Goal: Information Seeking & Learning: Learn about a topic

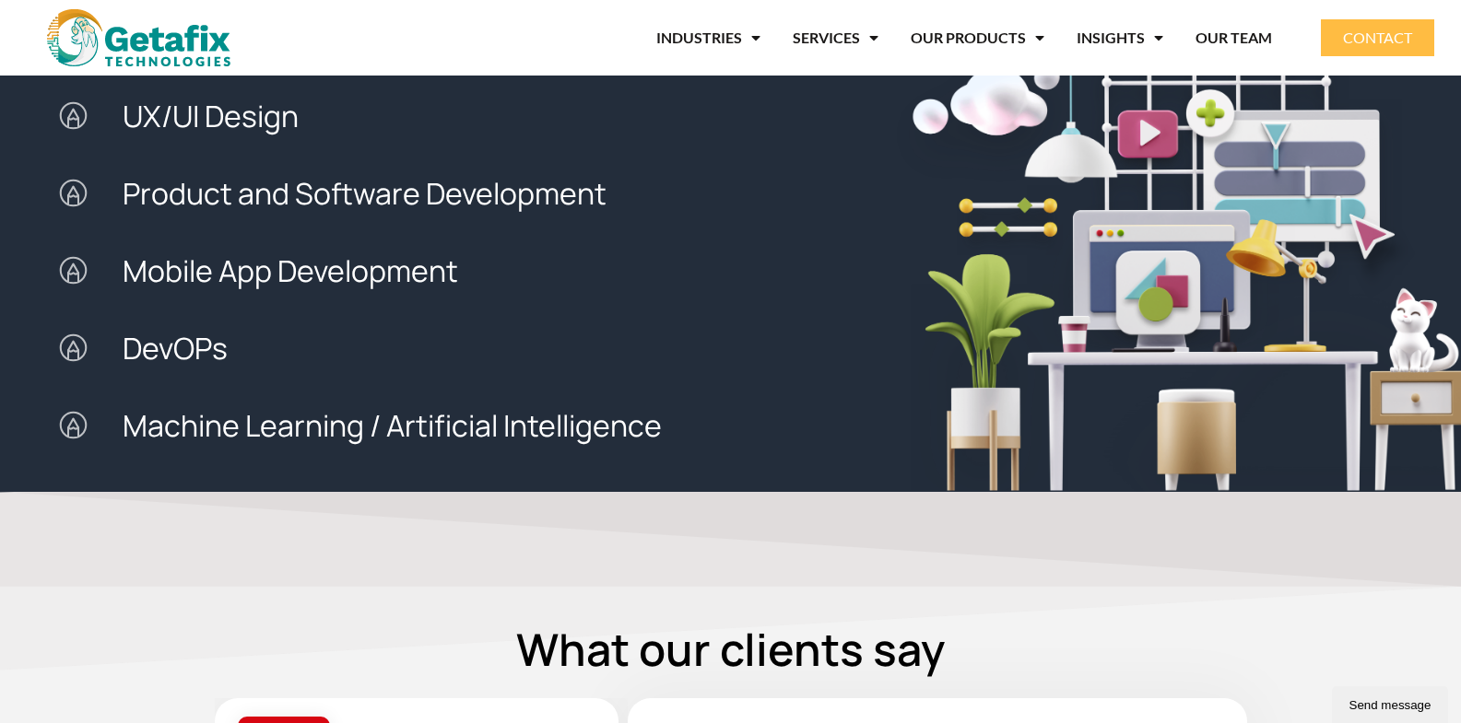
scroll to position [1985, 0]
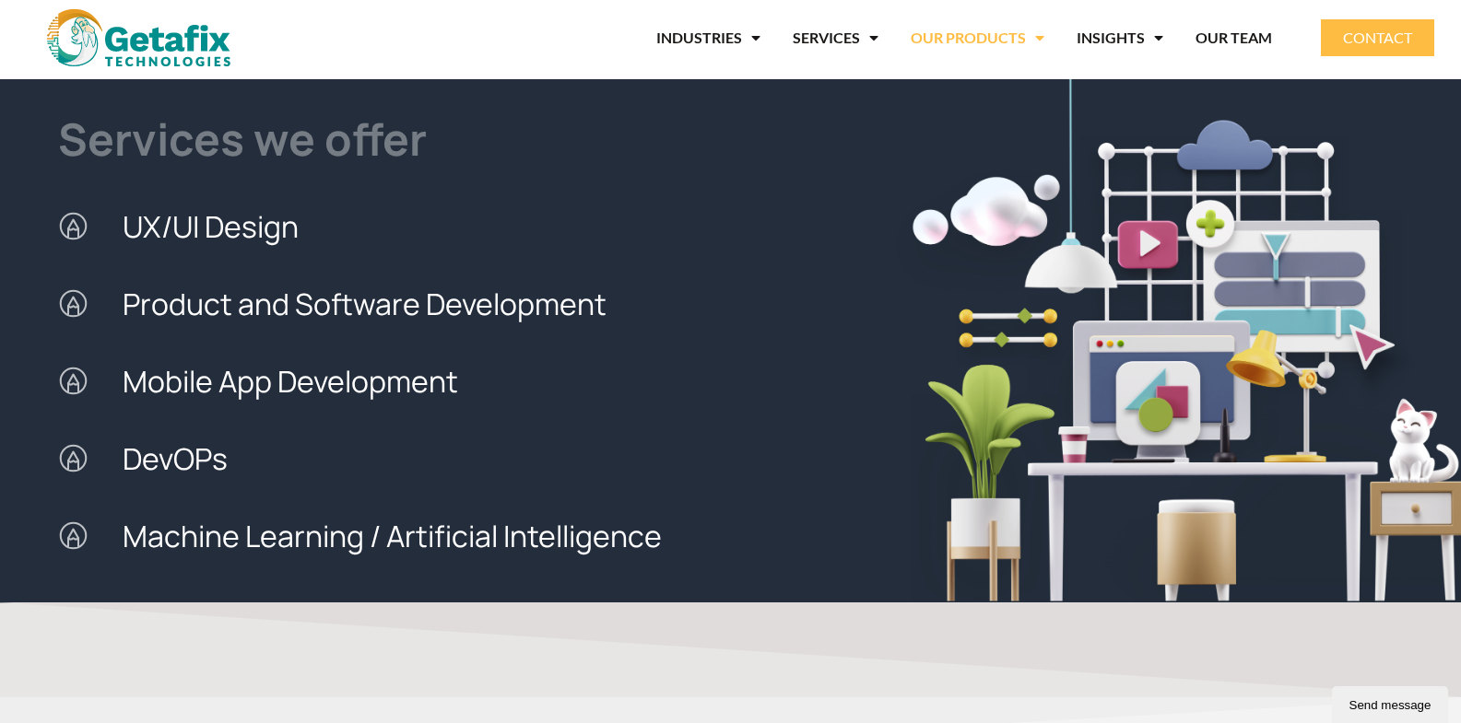
click at [1042, 43] on span "Menu" at bounding box center [1035, 37] width 18 height 33
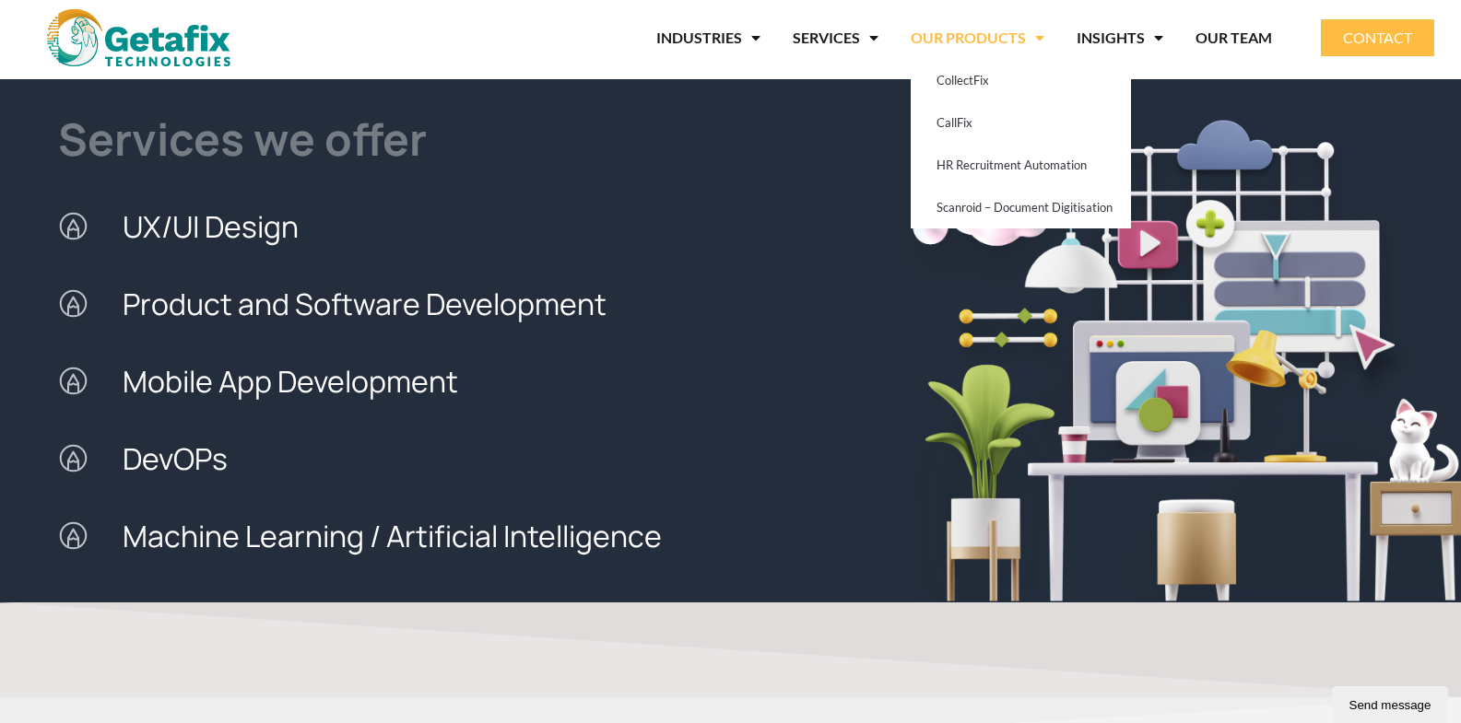
click at [326, 301] on span "Product and Software Development" at bounding box center [362, 303] width 488 height 77
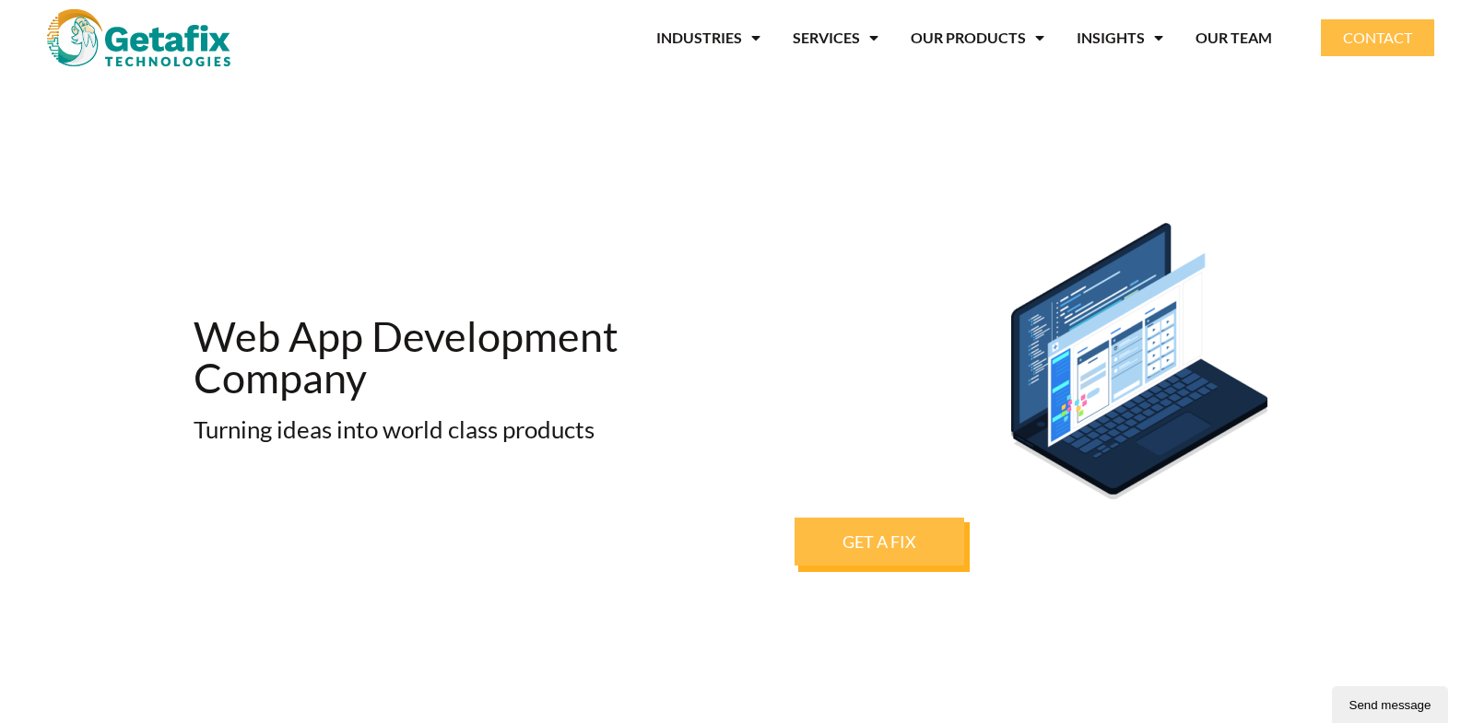
click at [782, 232] on div "Web App Development Company Turning ideas into world class products" at bounding box center [484, 394] width 601 height 361
click at [992, 42] on link "OUR PRODUCTS" at bounding box center [978, 38] width 134 height 42
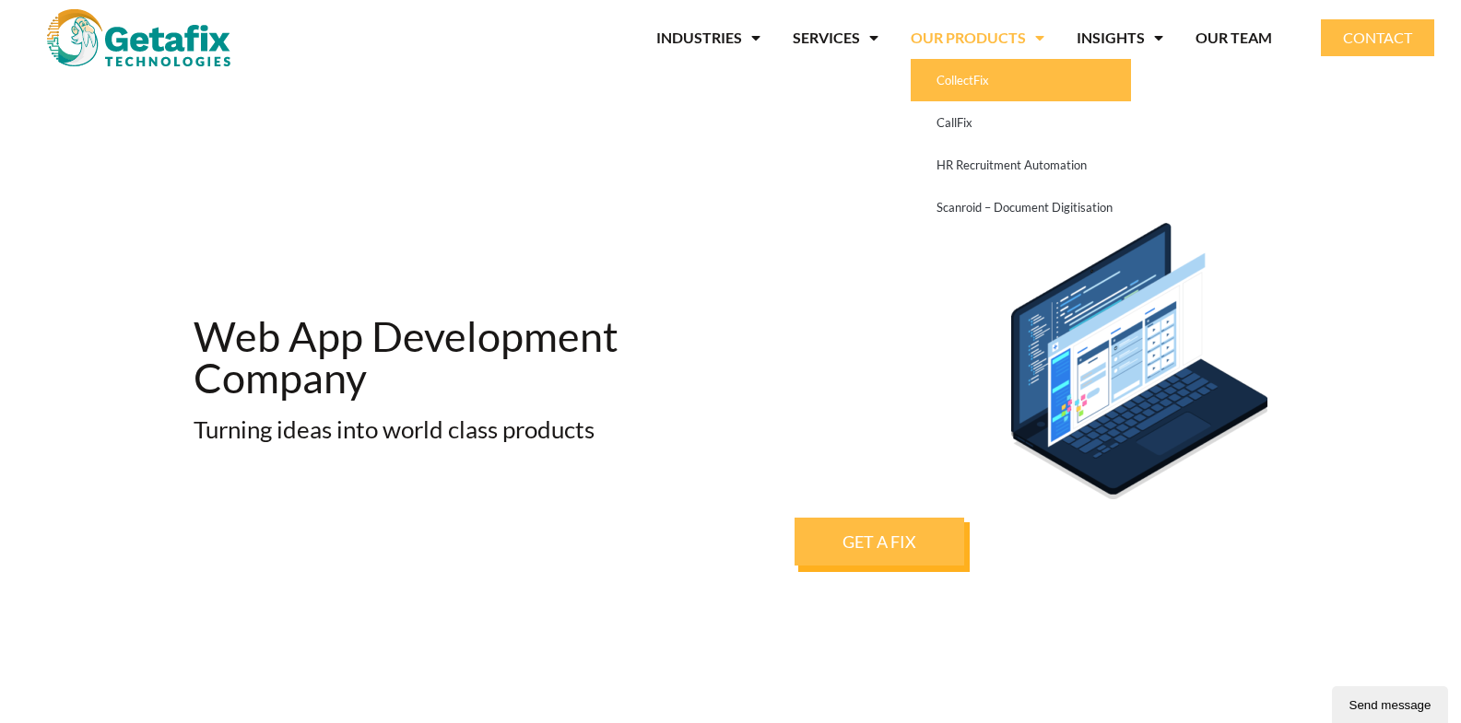
click at [984, 93] on link "CollectFix" at bounding box center [1021, 80] width 220 height 42
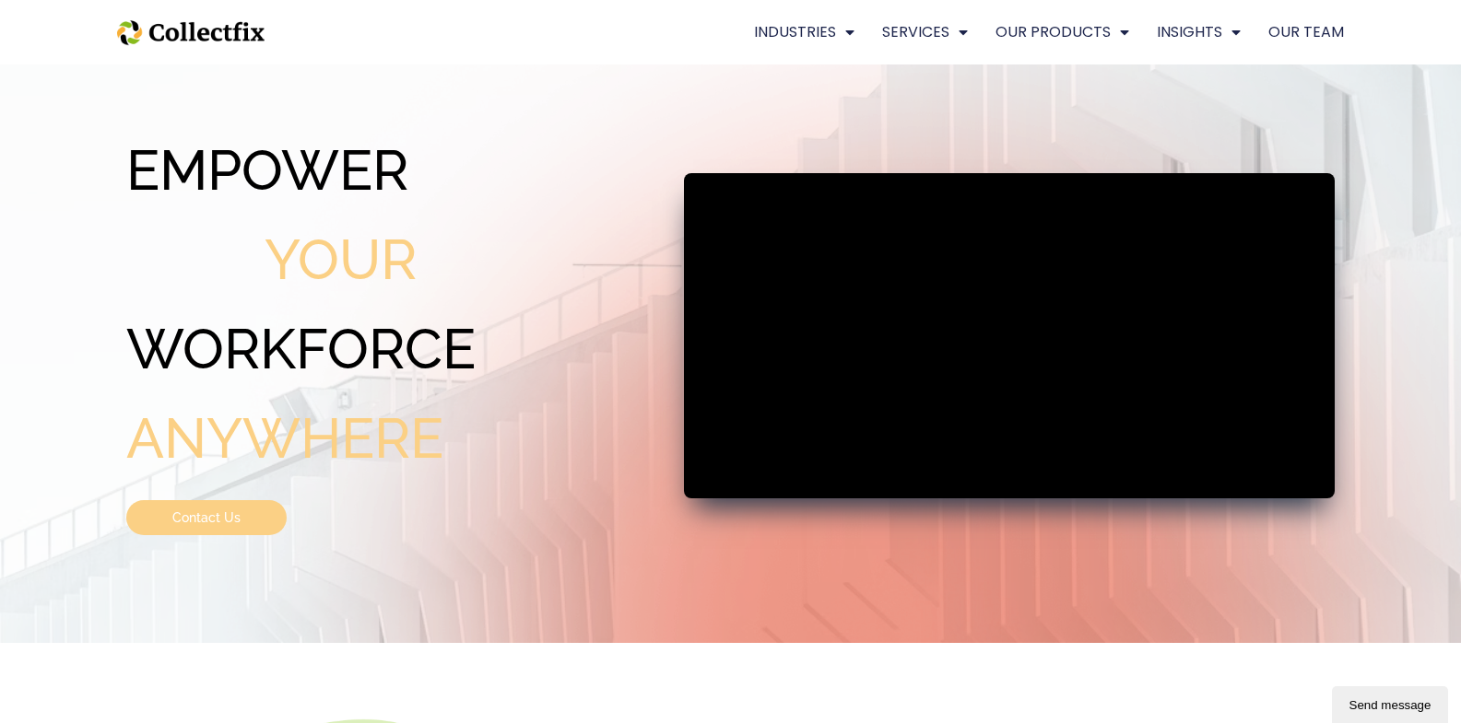
click at [1430, 40] on div "INDUSTRIES FINTECH RETAIL BANKING & FINANCE E COMMERCE MANUFACTURING SERVICES S…" at bounding box center [730, 32] width 1461 height 65
click at [1078, 28] on link "OUR PRODUCTS" at bounding box center [1062, 32] width 134 height 24
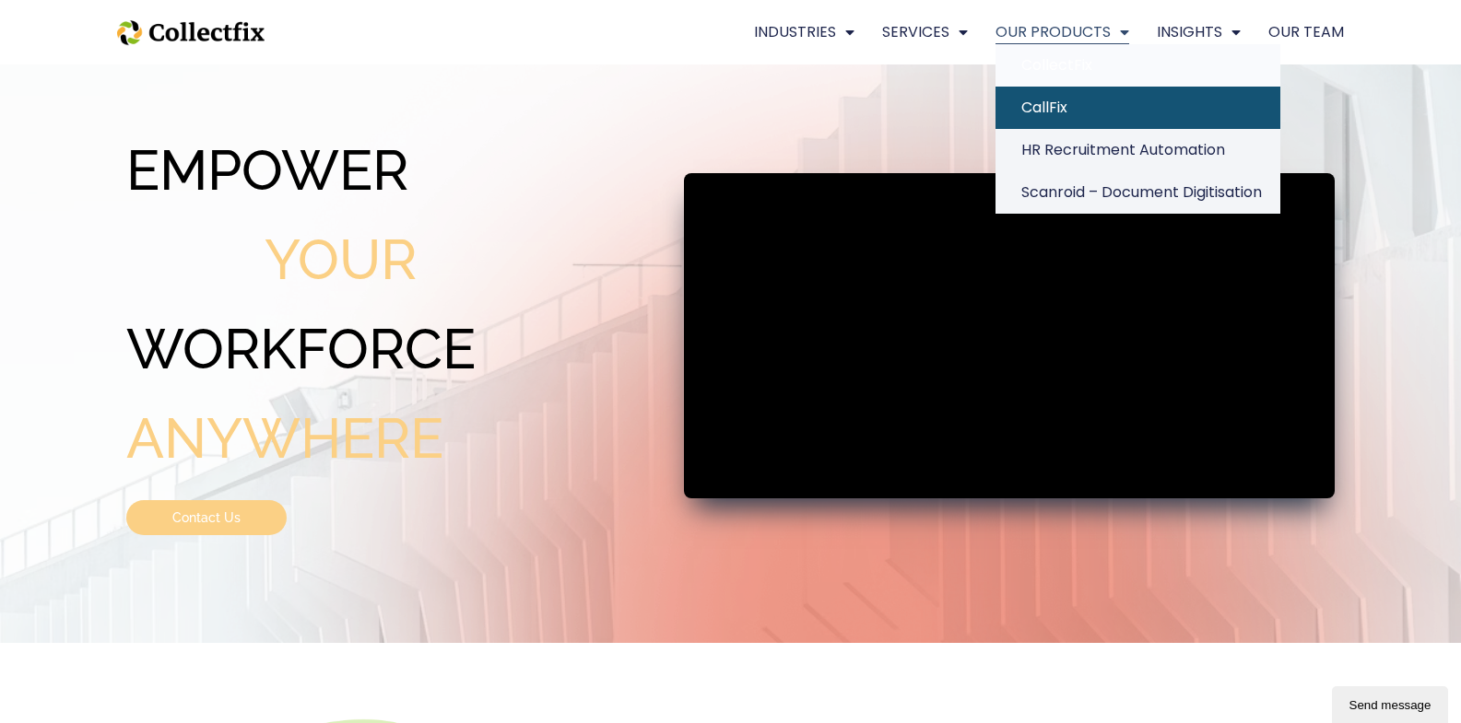
click at [1096, 114] on link "CallFix" at bounding box center [1137, 108] width 285 height 42
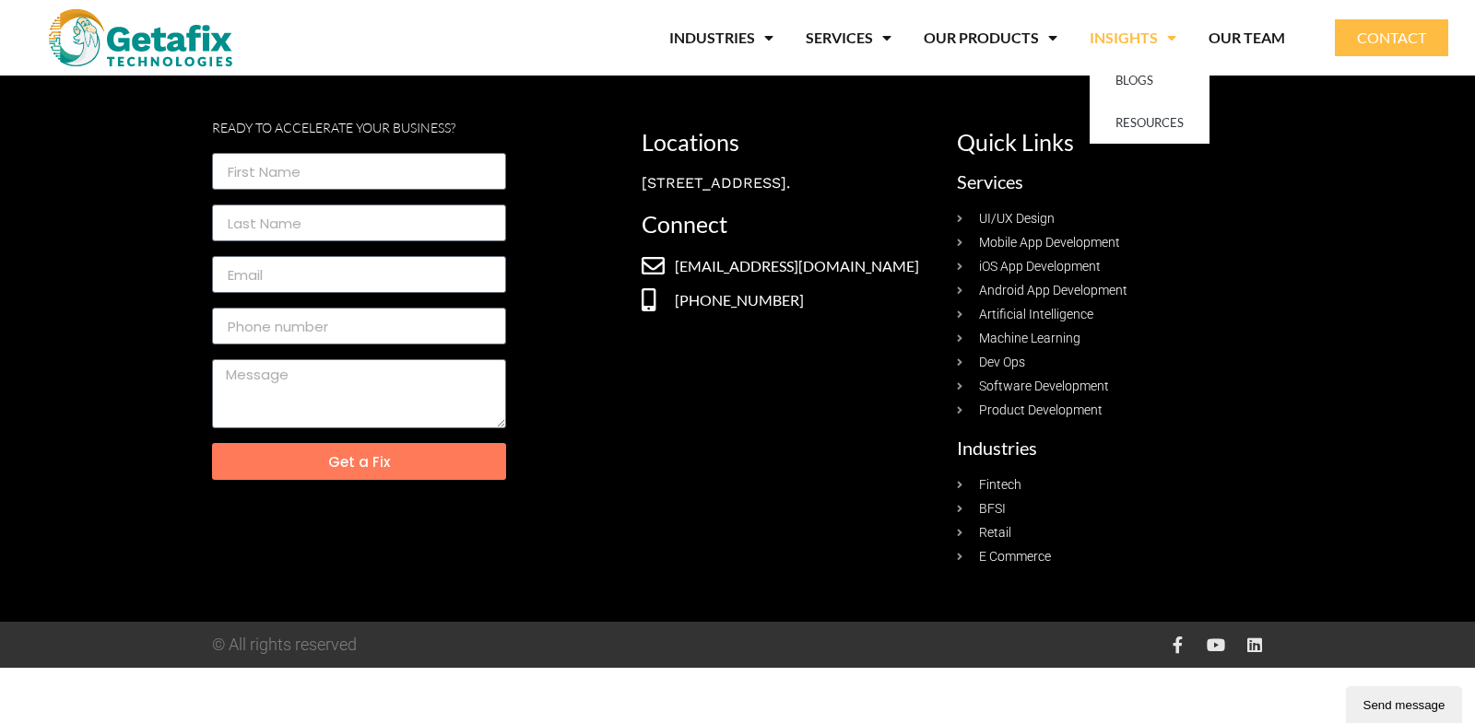
click at [1119, 37] on link "INSIGHTS" at bounding box center [1132, 38] width 87 height 42
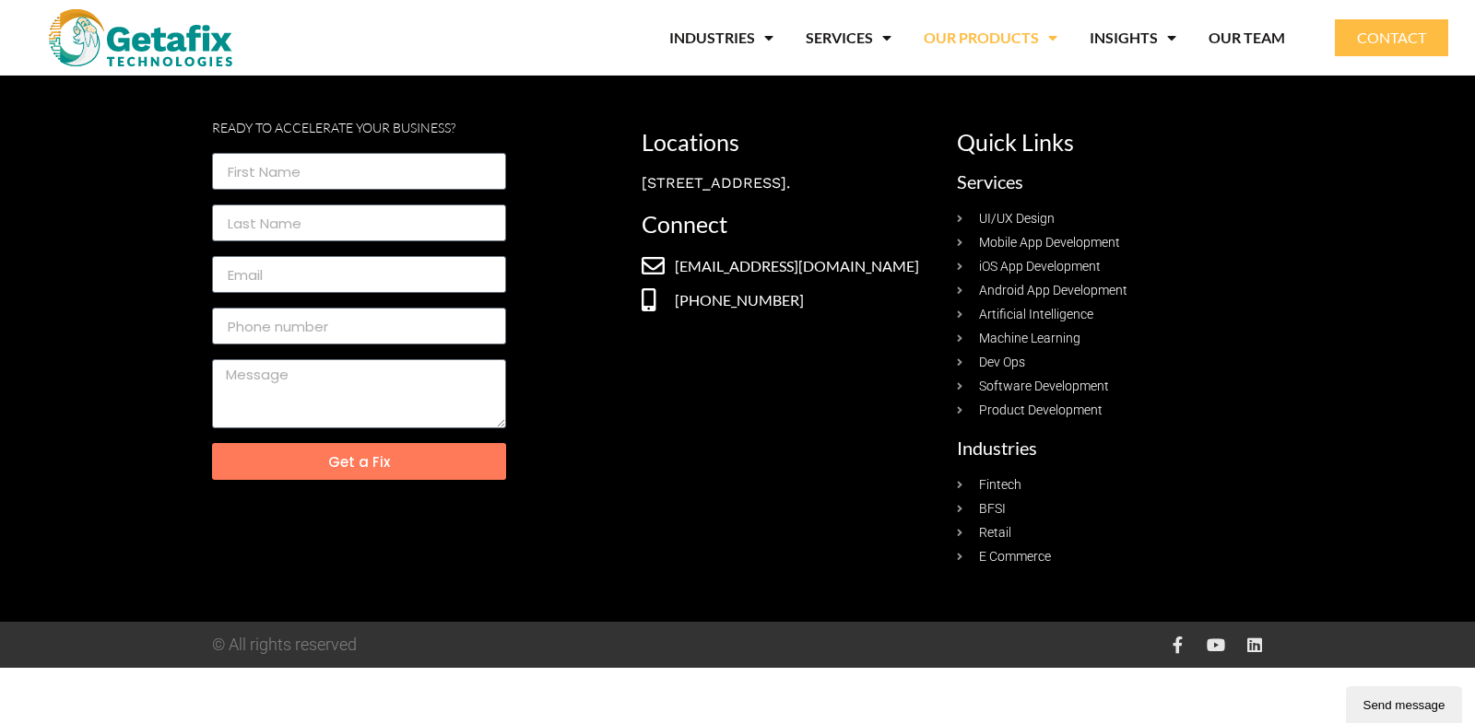
click at [989, 35] on link "OUR PRODUCTS" at bounding box center [990, 38] width 134 height 42
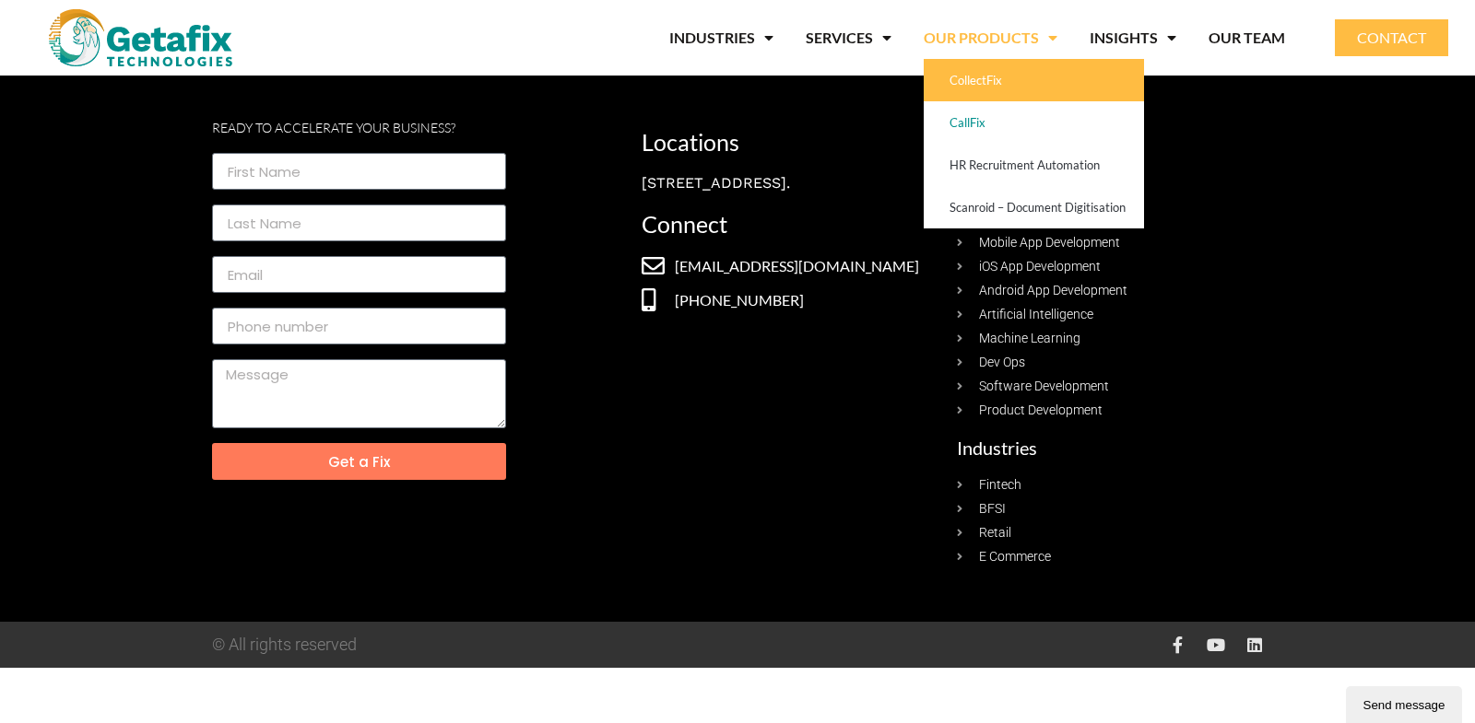
click at [993, 85] on link "CollectFix" at bounding box center [1033, 80] width 220 height 42
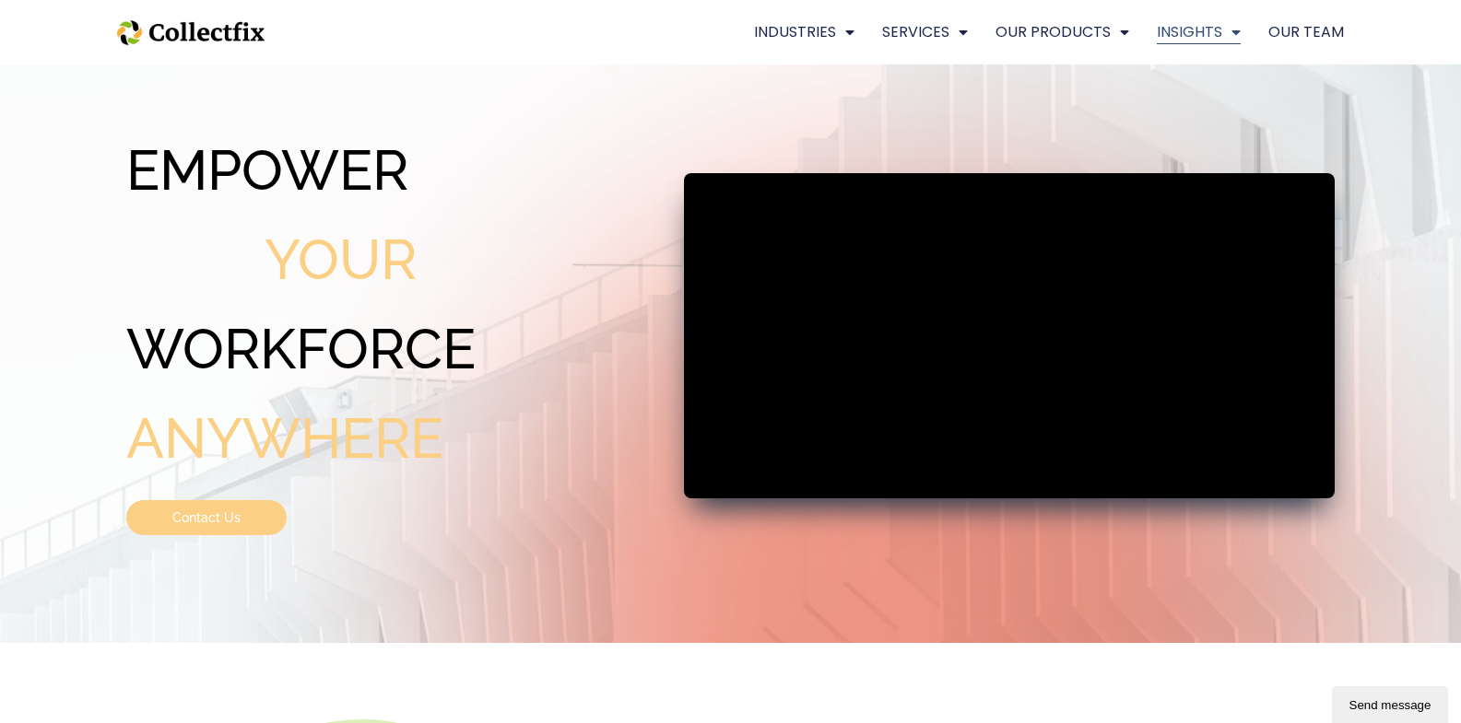
click at [1218, 34] on link "INSIGHTS" at bounding box center [1199, 32] width 84 height 24
click at [1312, 33] on link "OUR TEAM" at bounding box center [1306, 32] width 76 height 24
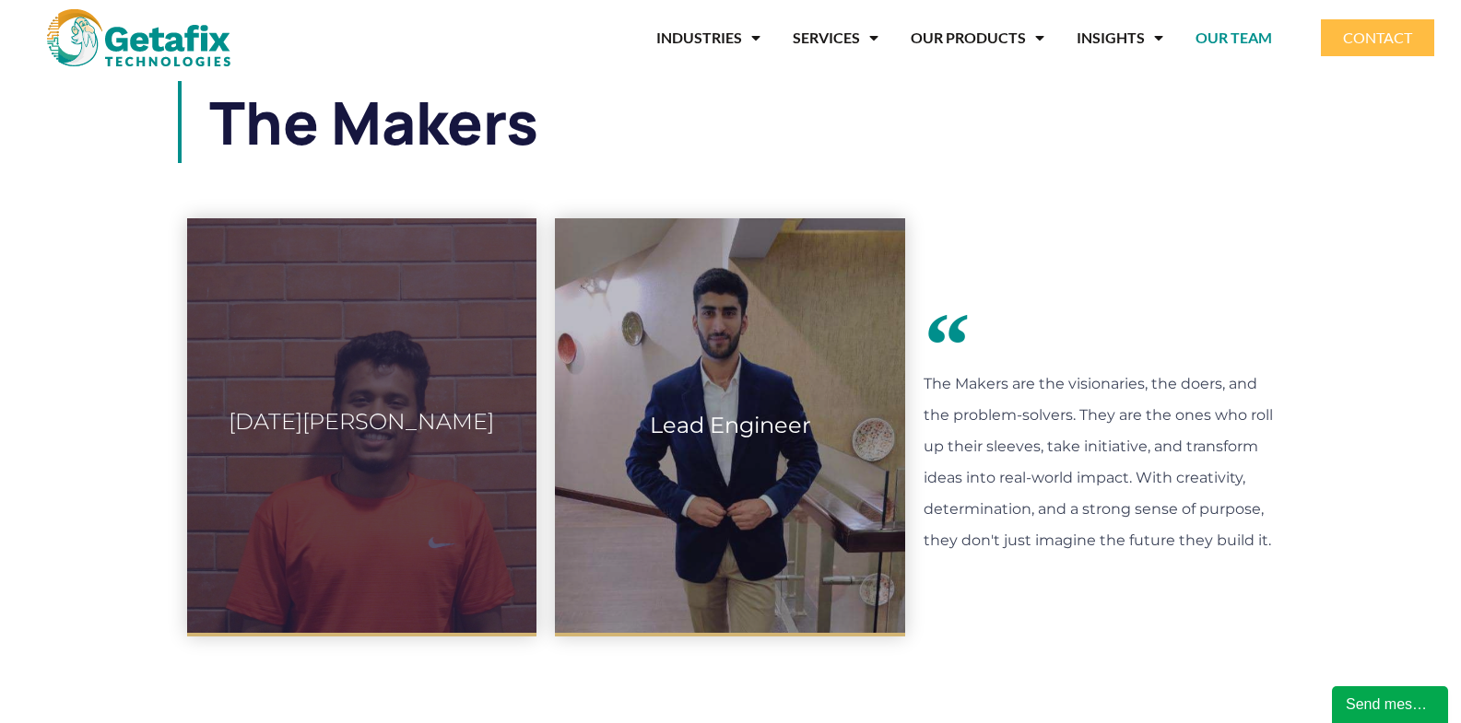
scroll to position [995, 0]
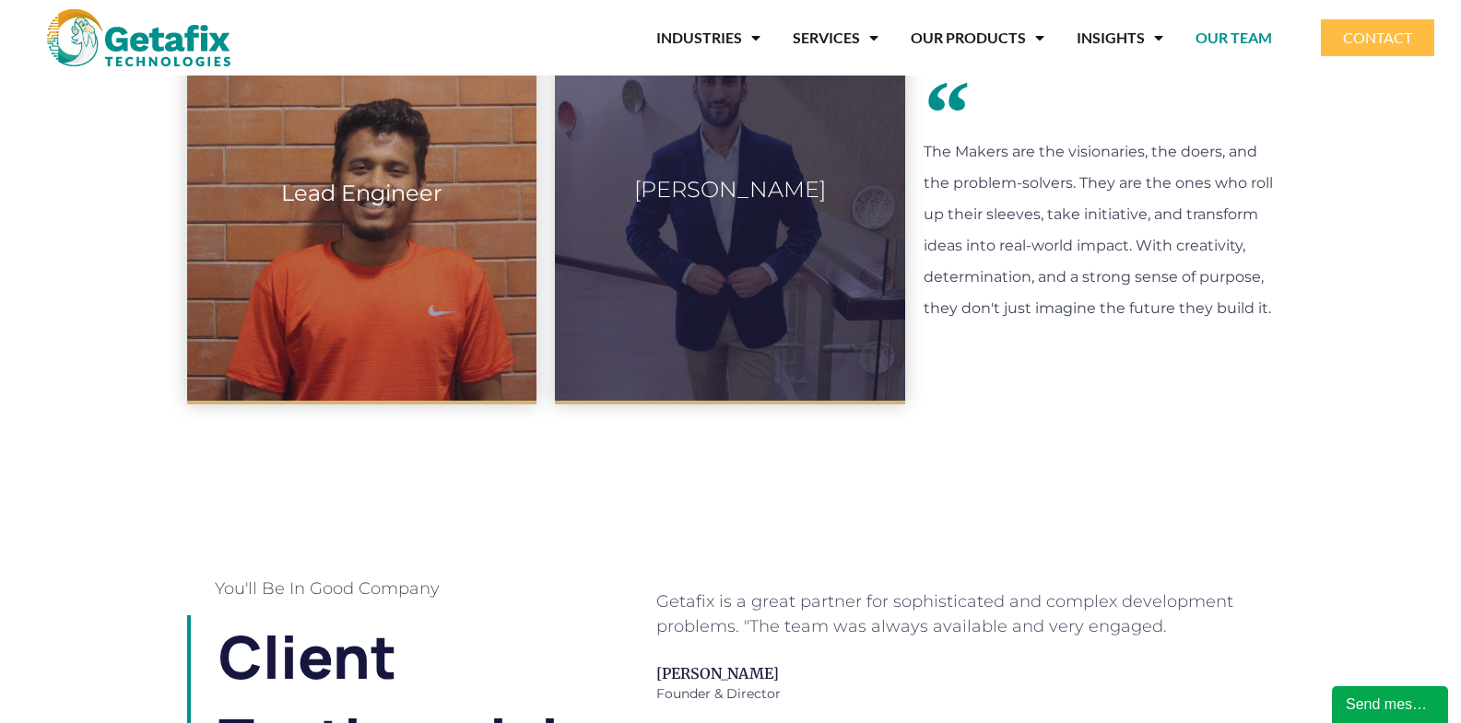
click at [447, 301] on div "Lead Engineer" at bounding box center [362, 193] width 350 height 415
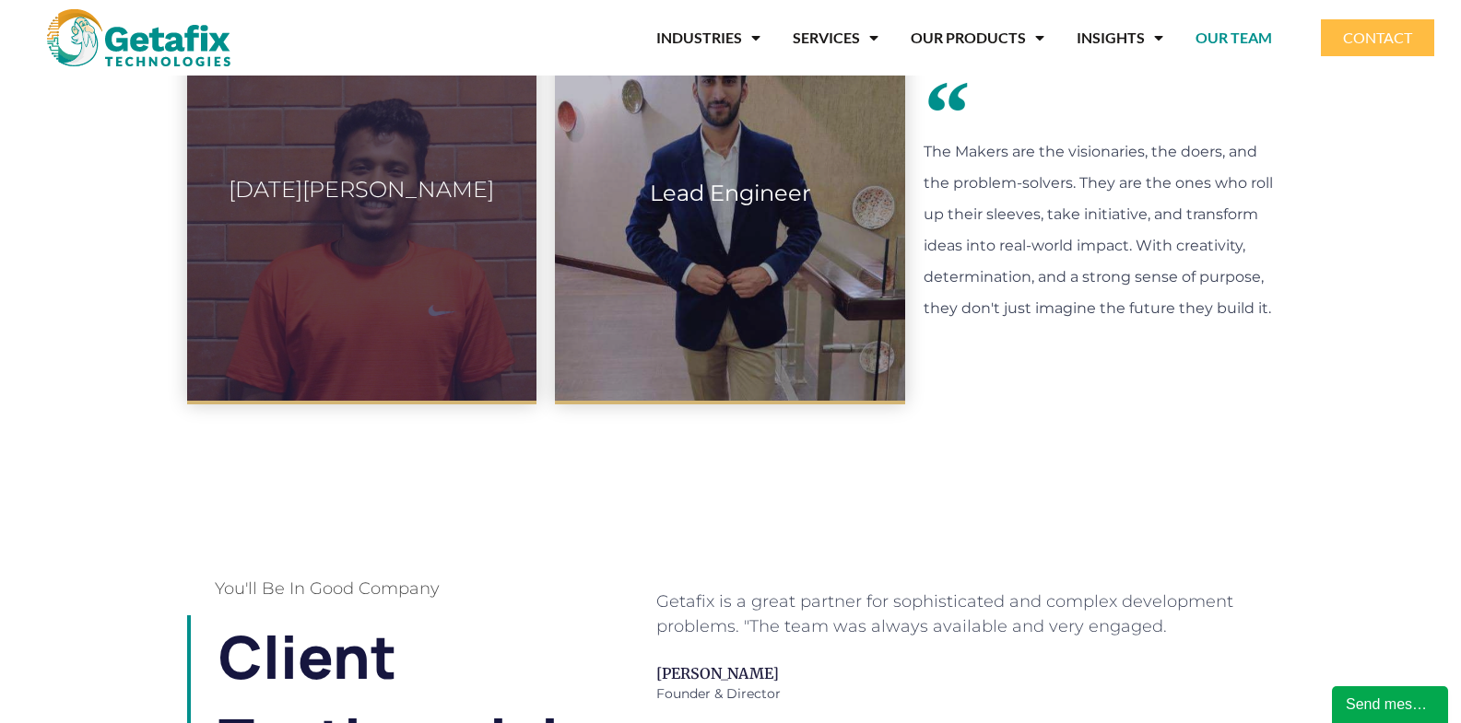
click at [785, 323] on div "Lead Engineer" at bounding box center [730, 193] width 350 height 415
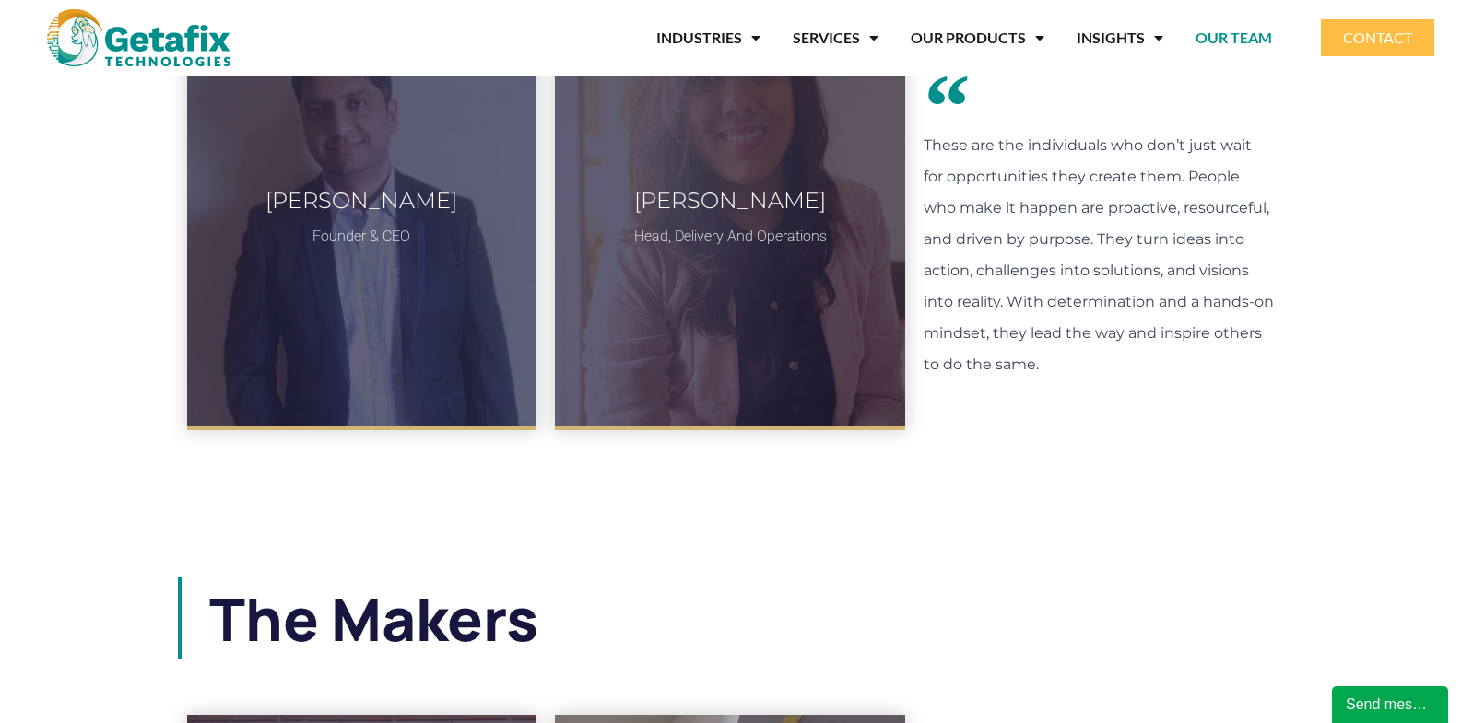
scroll to position [221, 0]
